Goal: Navigation & Orientation: Find specific page/section

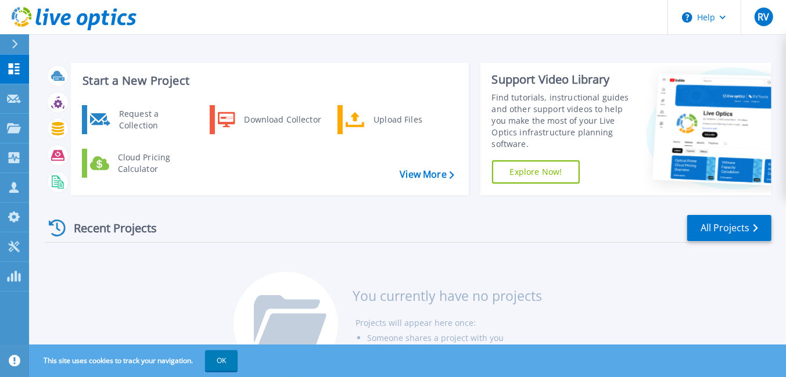
click at [126, 224] on div "Recent Projects" at bounding box center [109, 228] width 128 height 28
click at [19, 99] on icon at bounding box center [14, 99] width 14 height 9
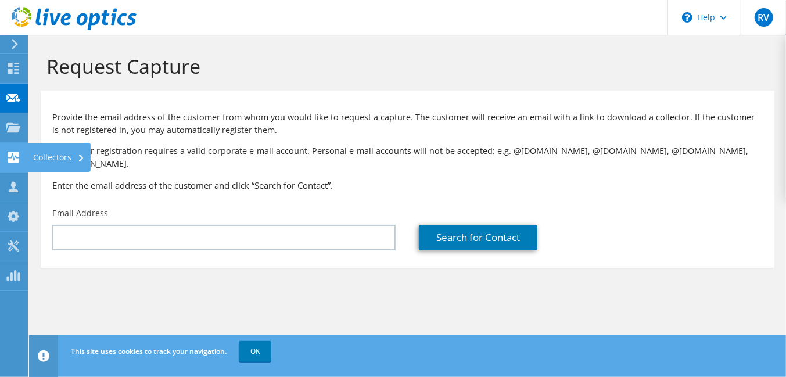
click at [12, 153] on icon at bounding box center [13, 157] width 14 height 11
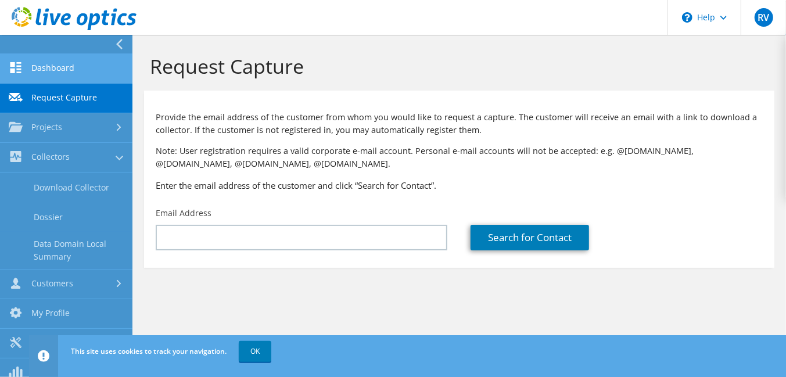
click at [51, 63] on link "Dashboard" at bounding box center [66, 69] width 132 height 30
